Goal: Complete application form

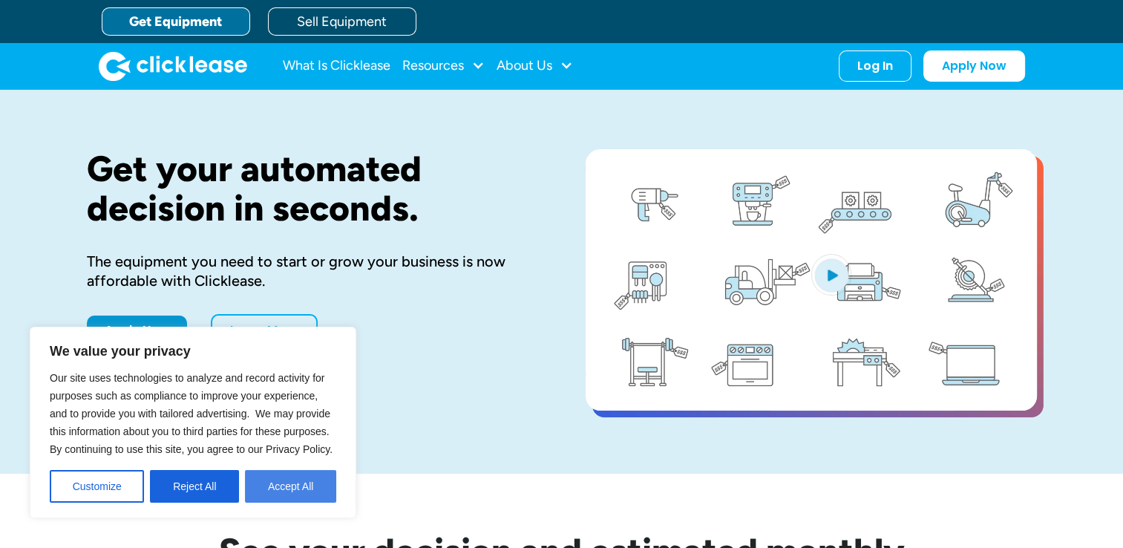
click at [288, 483] on button "Accept All" at bounding box center [290, 486] width 91 height 33
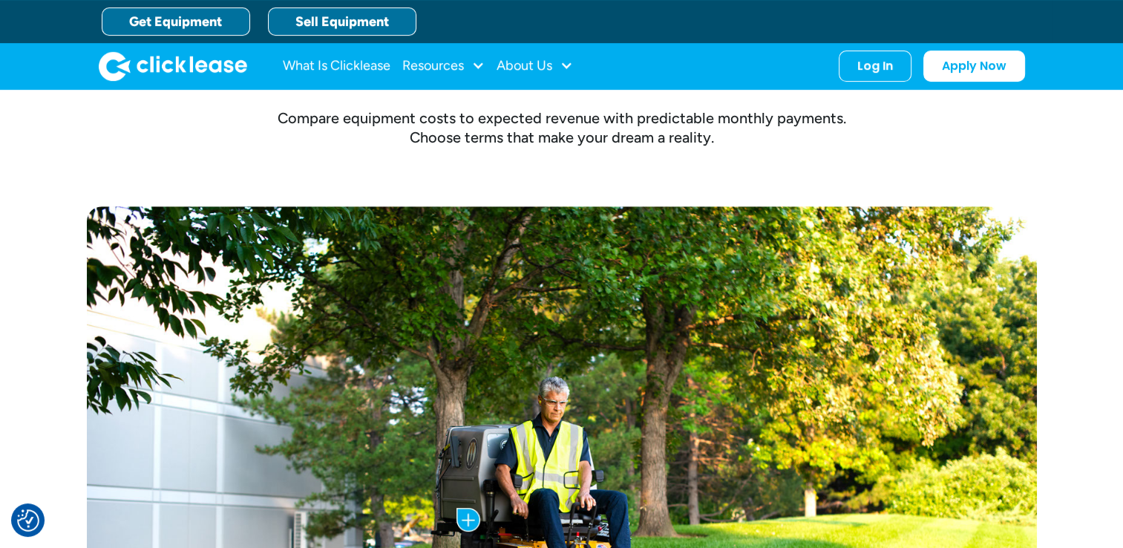
scroll to position [519, 0]
click at [218, 30] on link "Get Equipment" at bounding box center [176, 21] width 148 height 28
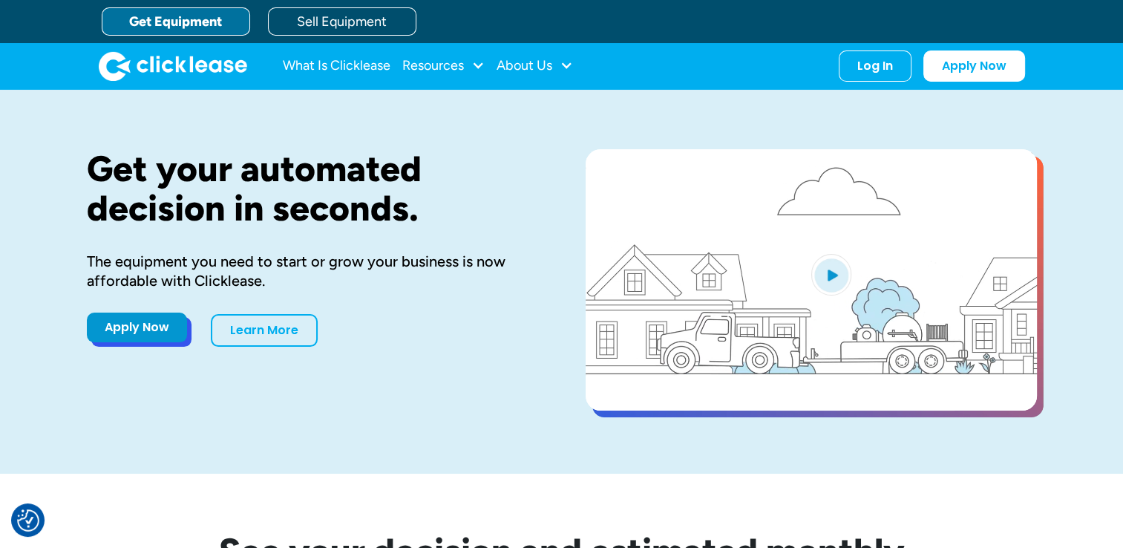
click at [141, 331] on link "Apply Now" at bounding box center [137, 327] width 100 height 30
